Goal: Obtain resource: Download file/media

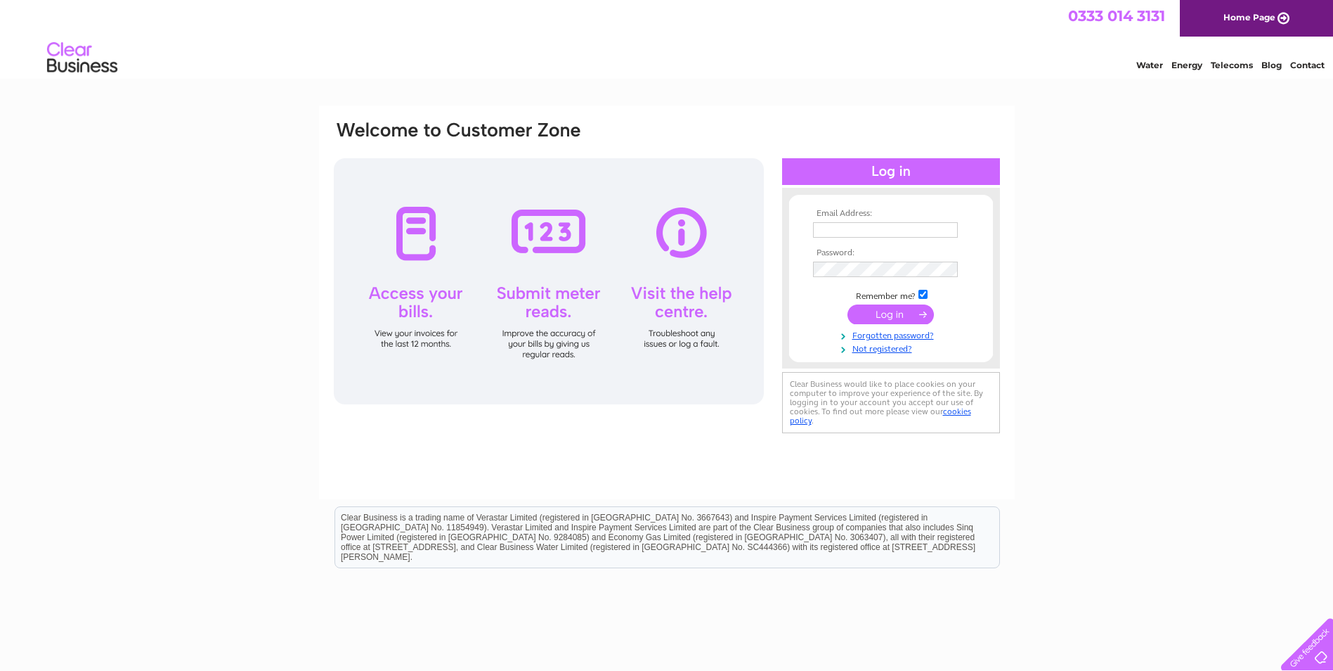
type input "[PERSON_NAME][EMAIL_ADDRESS][DOMAIN_NAME]"
click at [885, 318] on input "submit" at bounding box center [891, 314] width 86 height 20
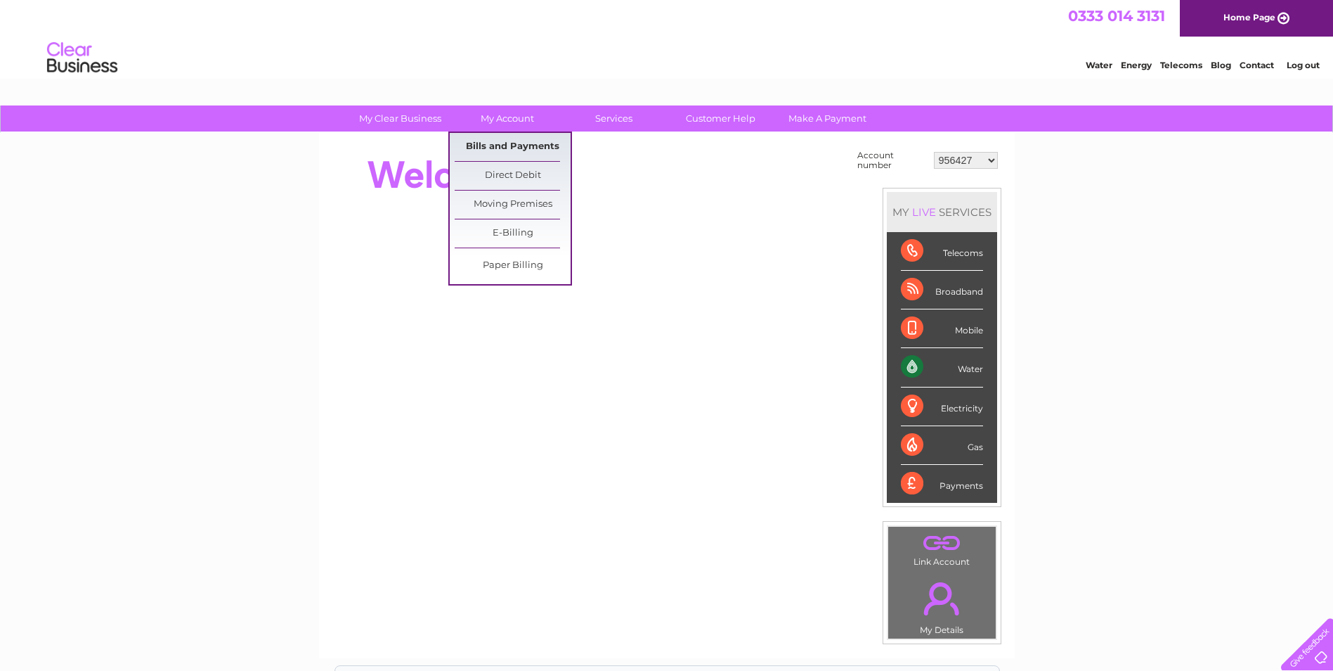
click at [512, 142] on link "Bills and Payments" at bounding box center [513, 147] width 116 height 28
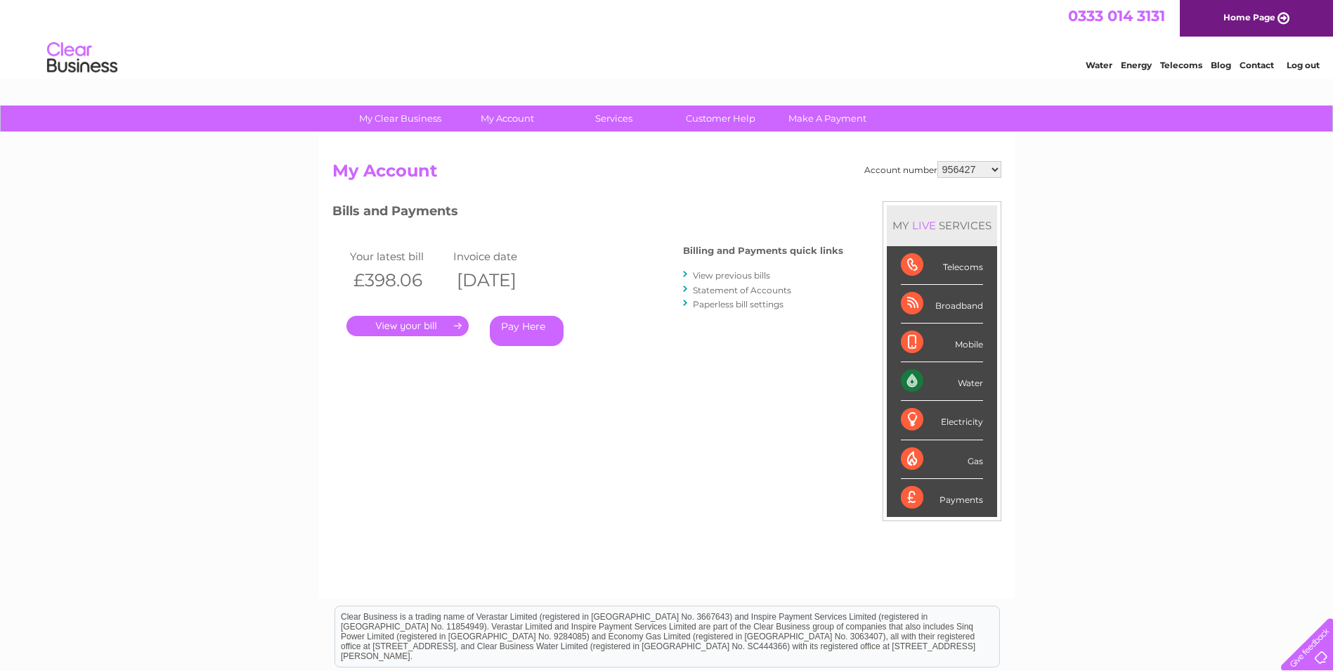
click at [454, 328] on link "." at bounding box center [408, 326] width 122 height 20
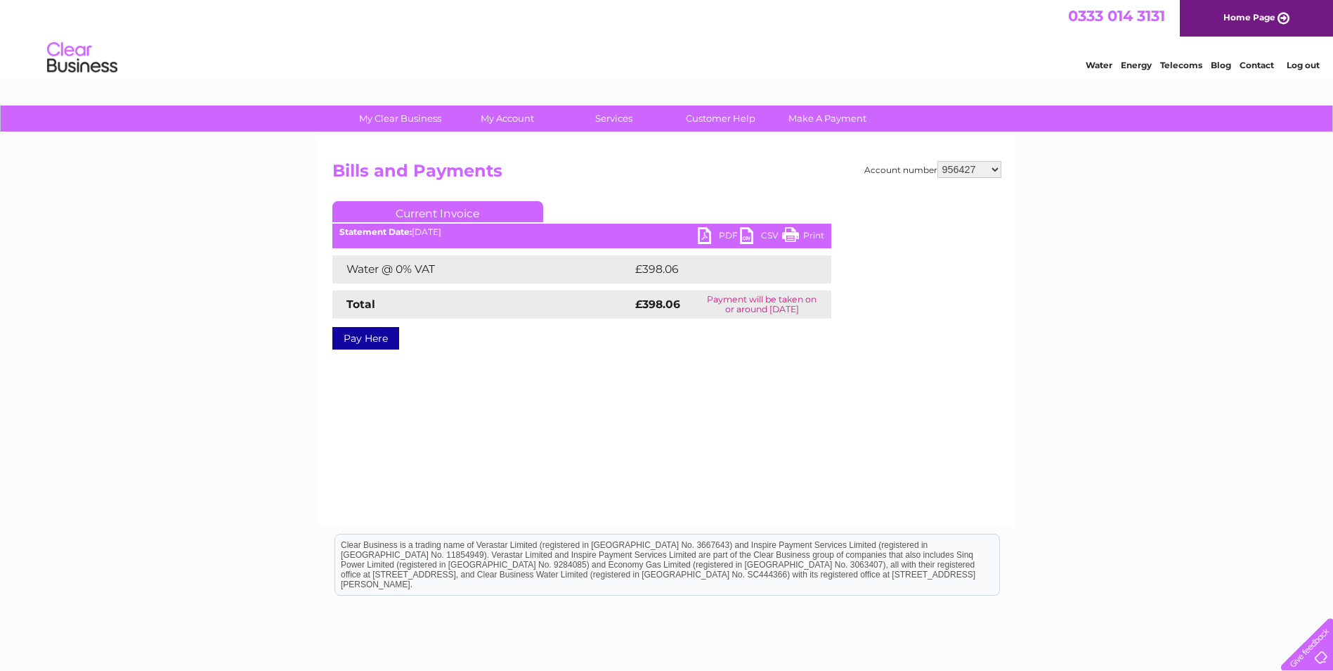
click at [706, 232] on link "PDF" at bounding box center [719, 237] width 42 height 20
click at [996, 170] on select "956427 958162 958169 971610 981204 1104268 1111896 1116366 1131685 30310682" at bounding box center [970, 169] width 64 height 17
select select "958162"
click at [938, 161] on select "956427 958162 958169 971610 981204 1104268 1111896 1116366 1131685 30310682" at bounding box center [970, 169] width 64 height 17
click at [990, 169] on select "956427 958162 958169 971610 981204 1104268 1111896 1116366 1131685 30310682" at bounding box center [970, 169] width 64 height 17
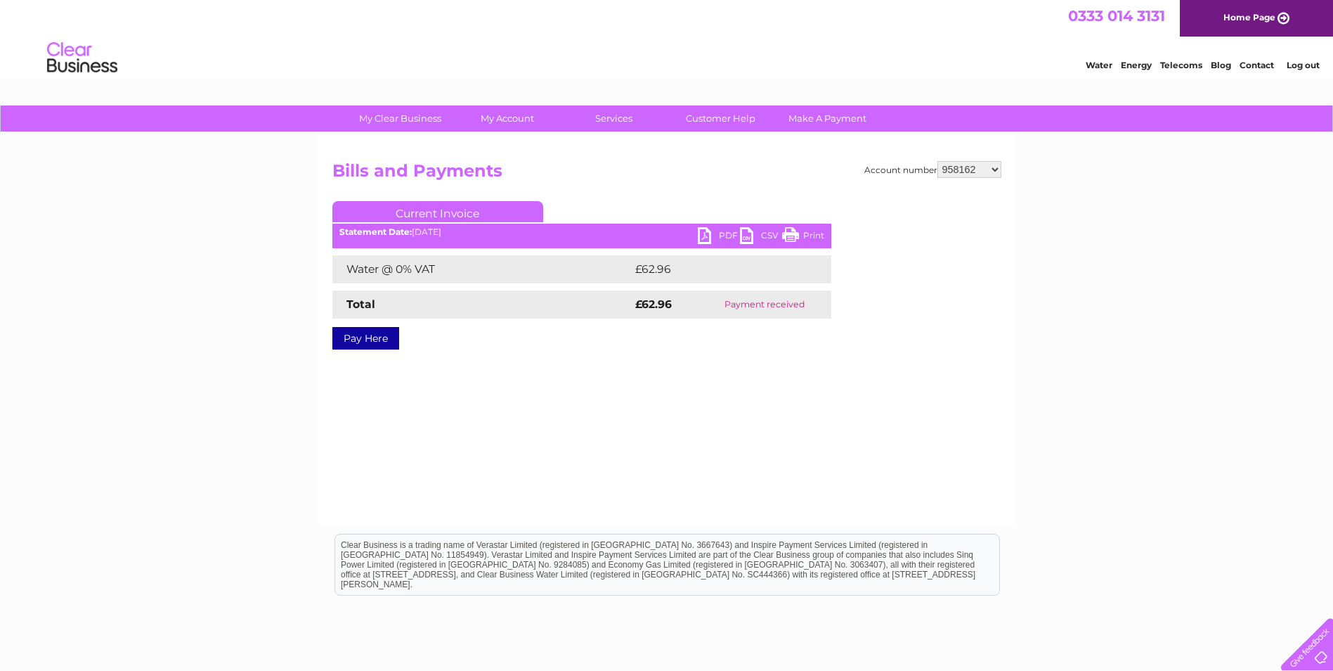
click at [993, 169] on select "956427 958162 958169 971610 981204 1104268 1111896 1116366 1131685 30310682" at bounding box center [970, 169] width 64 height 17
select select "958169"
click at [938, 161] on select "956427 958162 958169 971610 981204 1104268 1111896 1116366 1131685 30310682" at bounding box center [970, 169] width 64 height 17
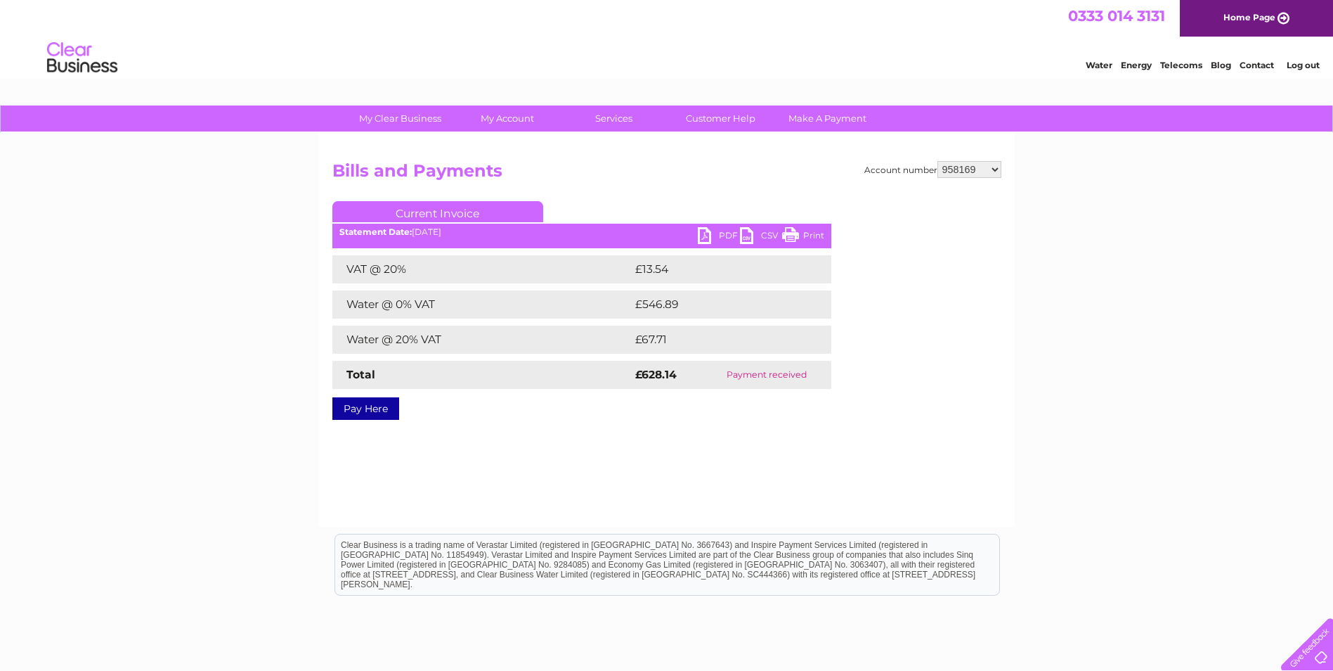
click at [995, 172] on select "956427 958162 958169 971610 981204 1104268 1111896 1116366 1131685 30310682" at bounding box center [970, 169] width 64 height 17
click at [938, 161] on select "956427 958162 958169 971610 981204 1104268 1111896 1116366 1131685 30310682" at bounding box center [970, 169] width 64 height 17
click at [998, 173] on select "956427 958162 958169 971610 981204 1104268 1111896 1116366 1131685 30310682" at bounding box center [970, 169] width 64 height 17
select select "981204"
click at [938, 161] on select "956427 958162 958169 971610 981204 1104268 1111896 1116366 1131685 30310682" at bounding box center [970, 169] width 64 height 17
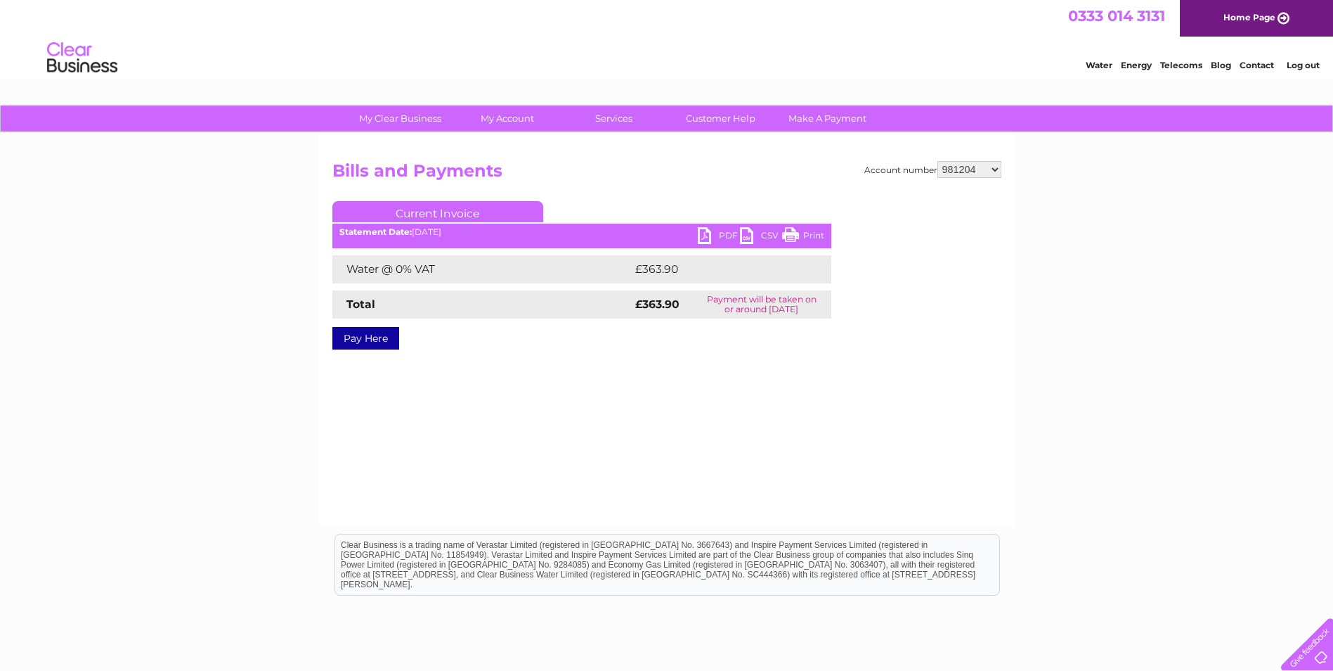
click at [718, 231] on link "PDF" at bounding box center [719, 237] width 42 height 20
click at [993, 170] on select "956427 958162 958169 971610 981204 1104268 1111896 1116366 1131685 30310682" at bounding box center [970, 169] width 64 height 17
select select "1104268"
click at [938, 161] on select "956427 958162 958169 971610 981204 1104268 1111896 1116366 1131685 30310682" at bounding box center [970, 169] width 64 height 17
click at [995, 170] on select "956427 958162 958169 971610 981204 1104268 1111896 1116366 1131685 30310682" at bounding box center [970, 169] width 64 height 17
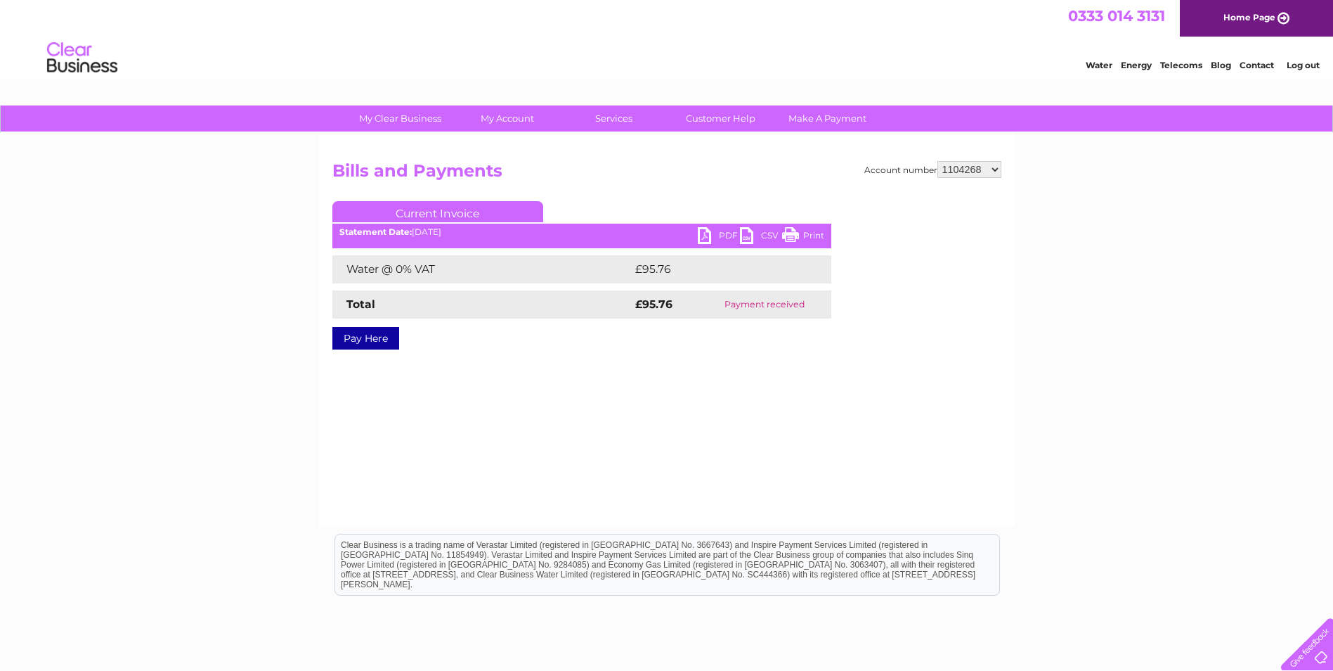
select select "1111896"
click at [938, 161] on select "956427 958162 958169 971610 981204 1104268 1111896 1116366 1131685 30310682" at bounding box center [970, 169] width 64 height 17
click at [710, 236] on link "PDF" at bounding box center [719, 237] width 42 height 20
click at [993, 170] on select "956427 958162 958169 971610 981204 1104268 1111896 1116366 1131685 30310682" at bounding box center [970, 169] width 64 height 17
select select "1116366"
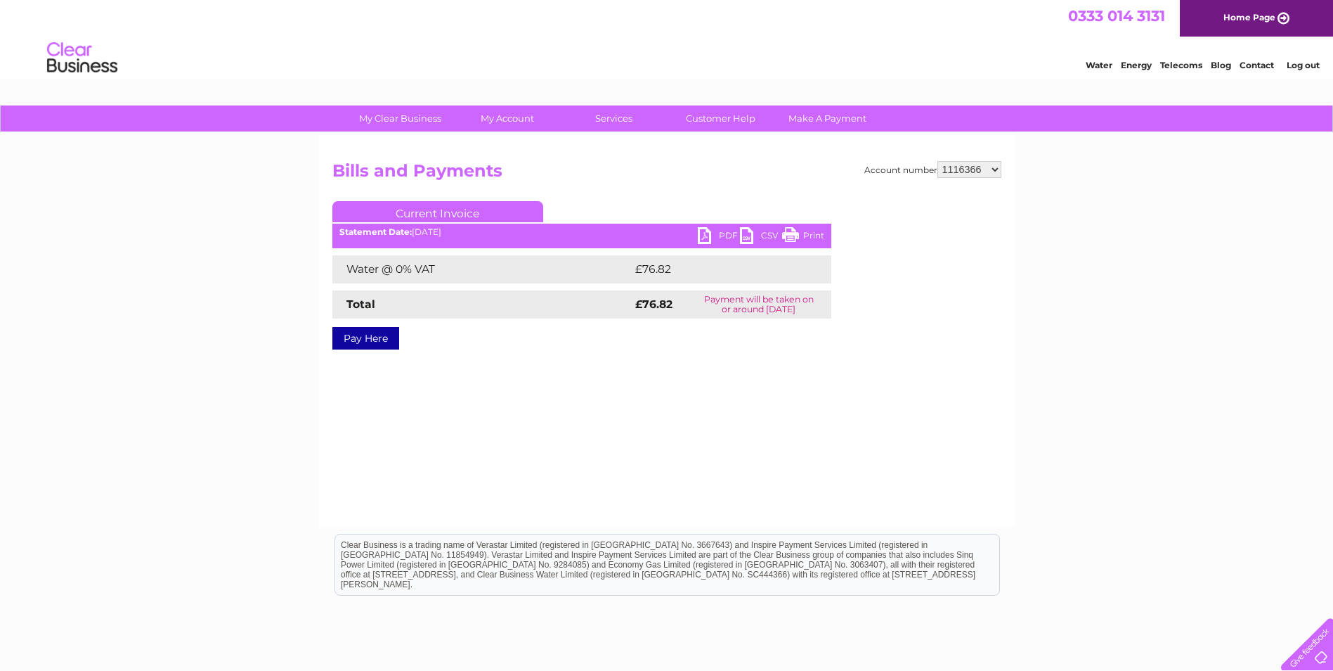
click at [938, 161] on select "956427 958162 958169 971610 981204 1104268 1111896 1116366 1131685 30310682" at bounding box center [970, 169] width 64 height 17
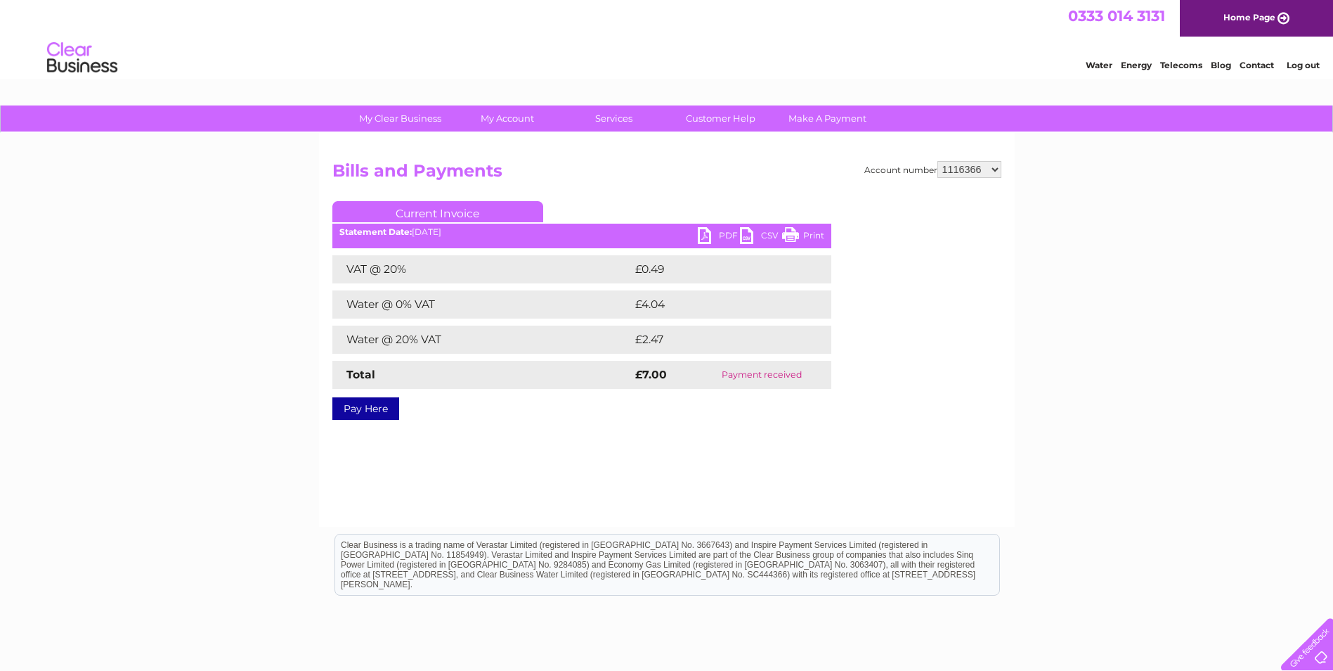
click at [993, 172] on select "956427 958162 958169 971610 981204 1104268 1111896 1116366 1131685 30310682" at bounding box center [970, 169] width 64 height 17
select select "1131685"
click at [938, 161] on select "956427 958162 958169 971610 981204 1104268 1111896 1116366 1131685 30310682" at bounding box center [970, 169] width 64 height 17
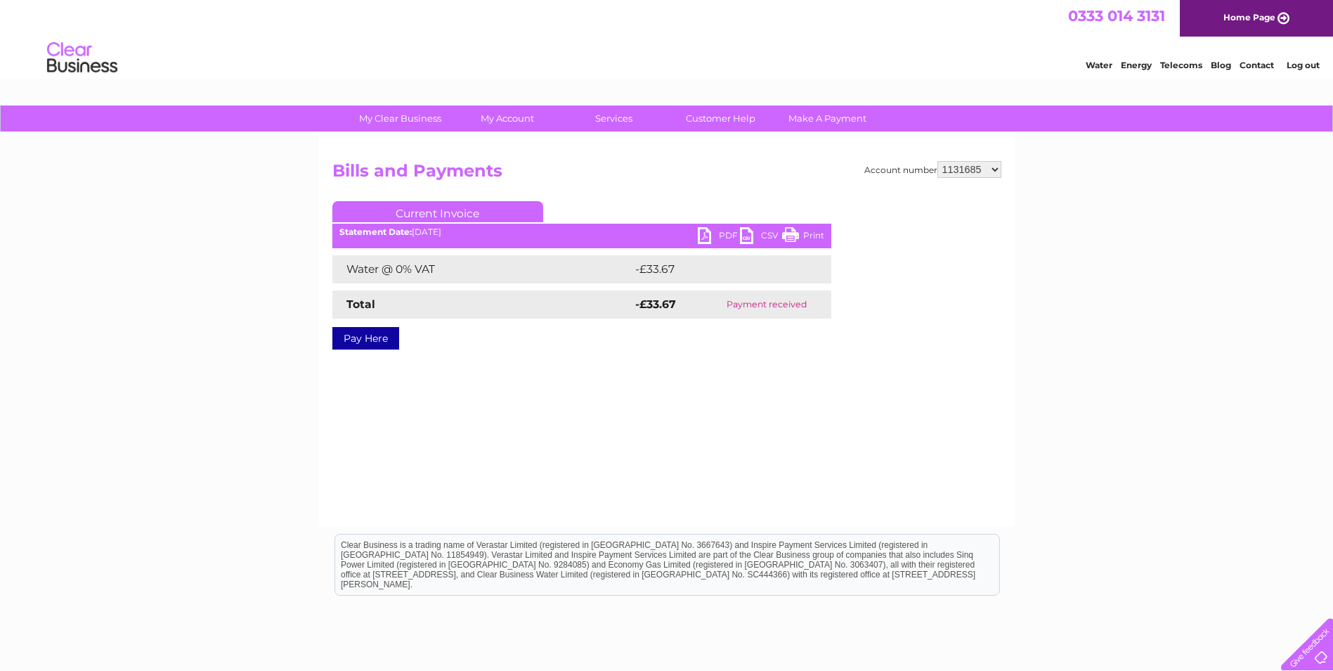
click at [992, 172] on select "956427 958162 958169 971610 981204 1104268 1111896 1116366 1131685 30310682" at bounding box center [970, 169] width 64 height 17
select select "30310682"
click at [938, 161] on select "956427 958162 958169 971610 981204 1104268 1111896 1116366 1131685 30310682" at bounding box center [970, 169] width 64 height 17
click at [712, 237] on link "PDF" at bounding box center [719, 237] width 42 height 20
